Goal: Task Accomplishment & Management: Use online tool/utility

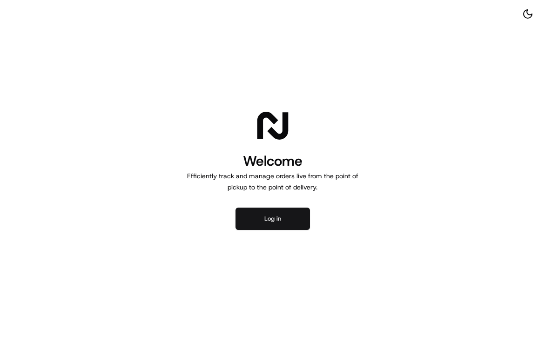
click at [266, 224] on button "Log in" at bounding box center [273, 219] width 74 height 22
